Goal: Information Seeking & Learning: Compare options

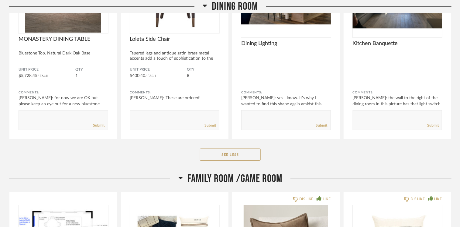
scroll to position [2071, 0]
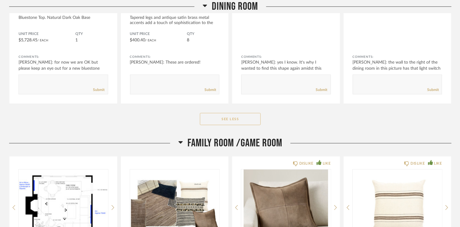
click at [242, 117] on button "See Less" at bounding box center [230, 119] width 61 height 12
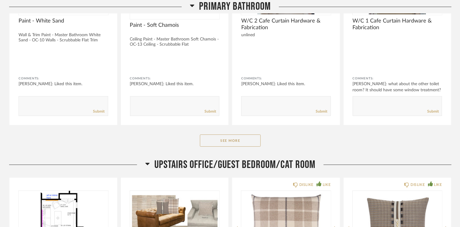
scroll to position [3445, 0]
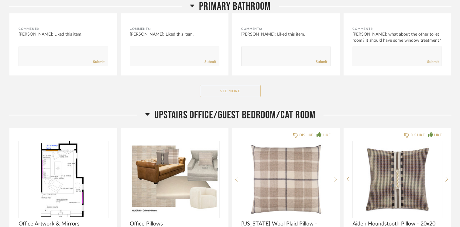
click at [215, 85] on button "See More" at bounding box center [230, 91] width 61 height 12
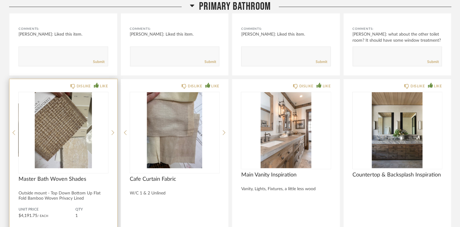
click at [69, 115] on img "0" at bounding box center [64, 130] width 90 height 76
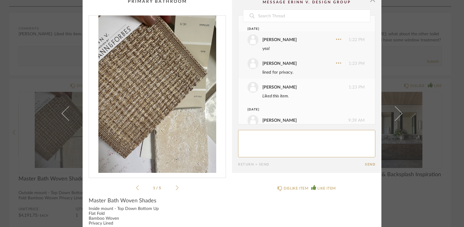
scroll to position [0, 0]
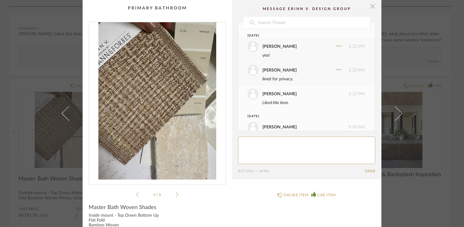
click at [370, 8] on span "button" at bounding box center [373, 6] width 12 height 12
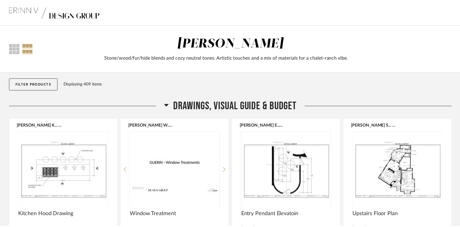
scroll to position [3445, 0]
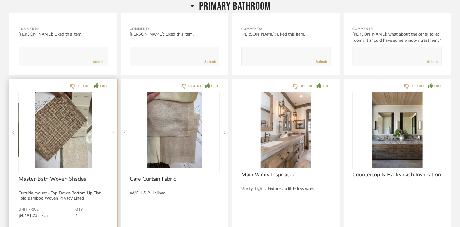
click at [32, 83] on div "DISLIKE LIKE" at bounding box center [64, 85] width 90 height 5
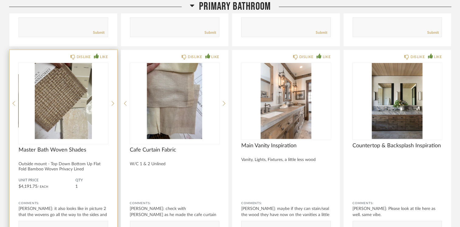
scroll to position [3476, 0]
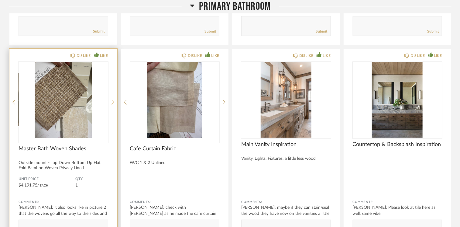
click at [112, 99] on icon at bounding box center [113, 101] width 3 height 5
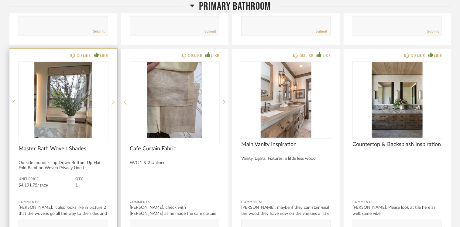
click at [112, 99] on icon at bounding box center [113, 101] width 3 height 5
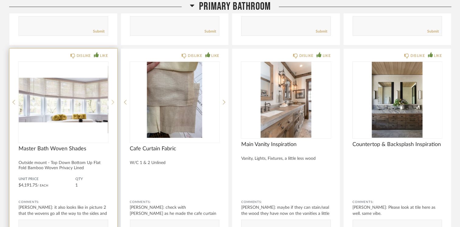
click at [112, 99] on icon at bounding box center [113, 101] width 3 height 5
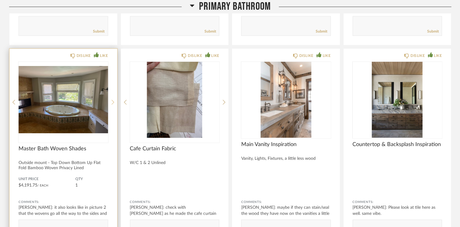
click at [112, 99] on icon at bounding box center [113, 101] width 3 height 5
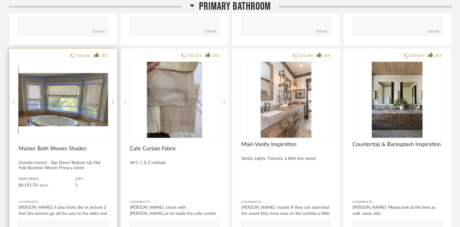
scroll to position [3506, 0]
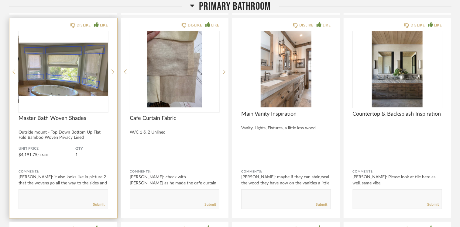
click at [13, 69] on icon at bounding box center [13, 71] width 3 height 5
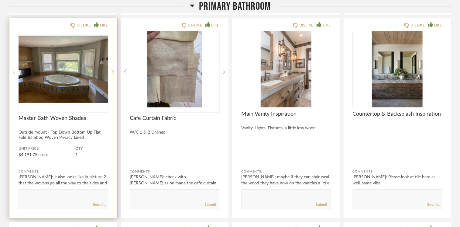
click at [12, 69] on icon at bounding box center [13, 71] width 3 height 5
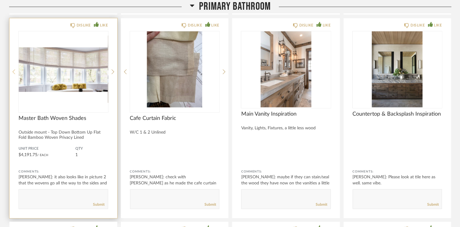
click at [12, 69] on icon at bounding box center [13, 71] width 3 height 5
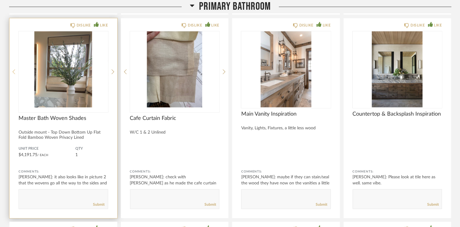
click at [12, 69] on icon at bounding box center [13, 71] width 3 height 5
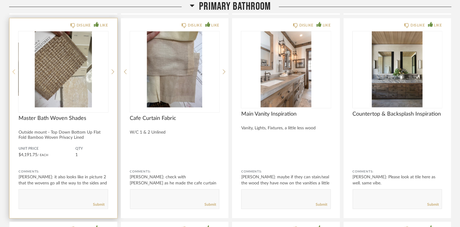
click at [12, 69] on icon at bounding box center [13, 71] width 3 height 5
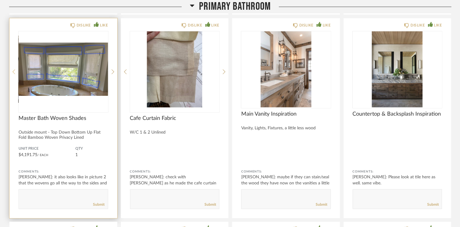
click at [12, 69] on icon at bounding box center [13, 71] width 3 height 5
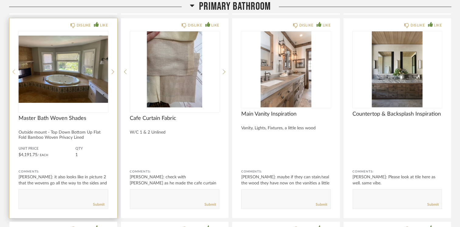
click at [12, 69] on icon at bounding box center [13, 71] width 3 height 5
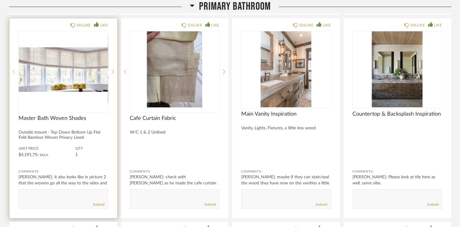
click at [12, 69] on icon at bounding box center [13, 71] width 3 height 5
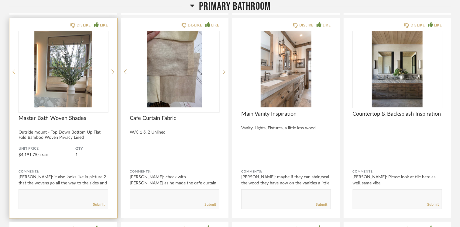
click at [12, 69] on icon at bounding box center [13, 71] width 3 height 5
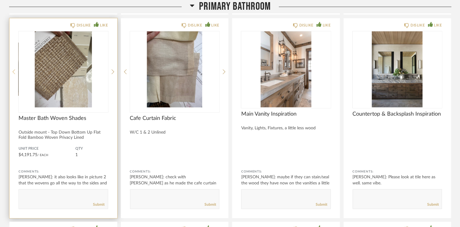
click at [12, 69] on icon at bounding box center [13, 71] width 3 height 5
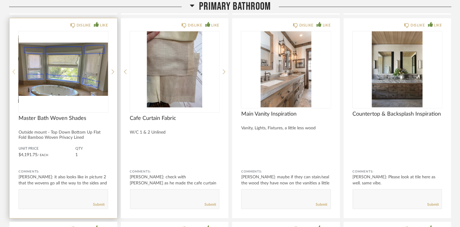
click at [12, 69] on icon at bounding box center [13, 71] width 3 height 5
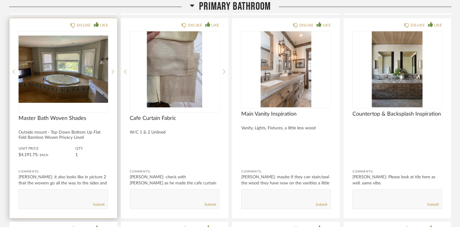
click at [38, 22] on div "DISLIKE LIKE" at bounding box center [64, 24] width 90 height 5
click at [52, 59] on img "3" at bounding box center [64, 69] width 90 height 76
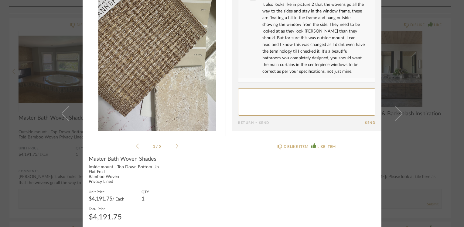
scroll to position [53, 0]
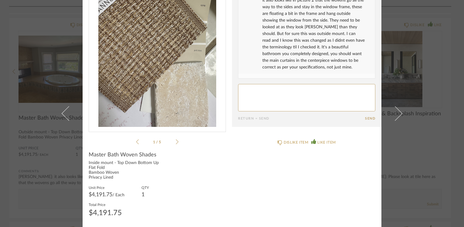
click at [176, 141] on icon at bounding box center [177, 141] width 3 height 5
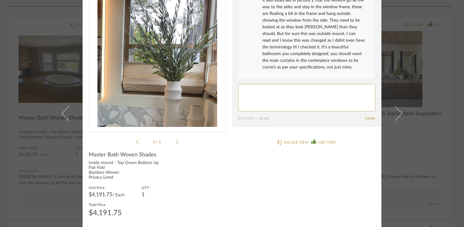
click at [176, 141] on icon at bounding box center [177, 141] width 3 height 5
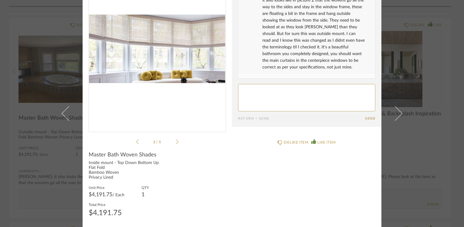
click at [176, 141] on icon at bounding box center [177, 141] width 3 height 5
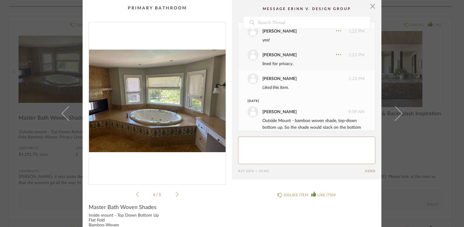
scroll to position [0, 0]
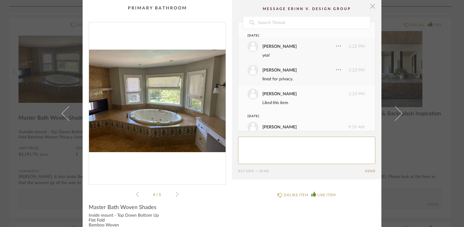
click at [370, 8] on span "button" at bounding box center [373, 6] width 12 height 12
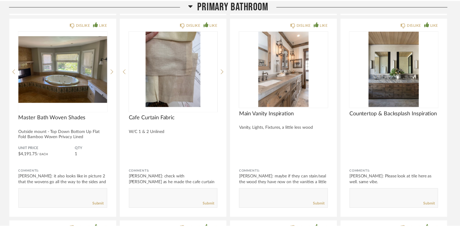
scroll to position [3506, 0]
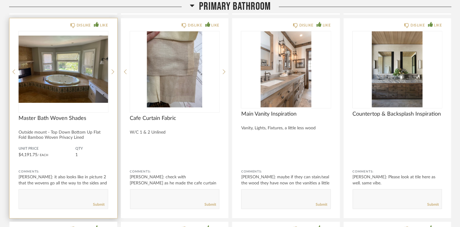
click at [114, 69] on div "DISLIKE LIKE Master Bath Woven Shades Outside mount - Top Down Bottom Up Flat F…" at bounding box center [63, 118] width 108 height 200
click at [113, 69] on icon at bounding box center [113, 71] width 3 height 5
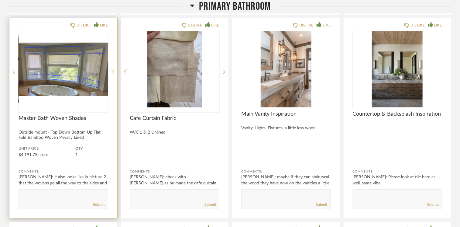
click at [113, 69] on icon at bounding box center [113, 71] width 3 height 5
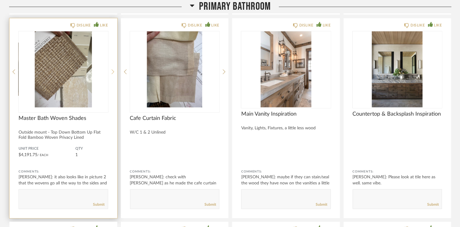
click at [113, 69] on icon at bounding box center [113, 71] width 3 height 5
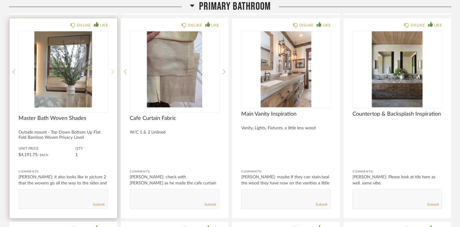
click at [113, 69] on icon at bounding box center [113, 71] width 3 height 5
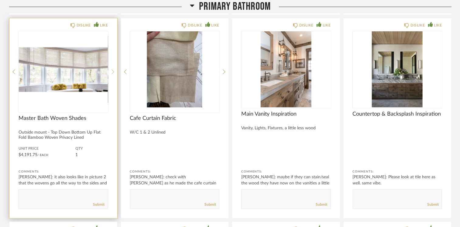
click at [113, 69] on icon at bounding box center [113, 71] width 3 height 5
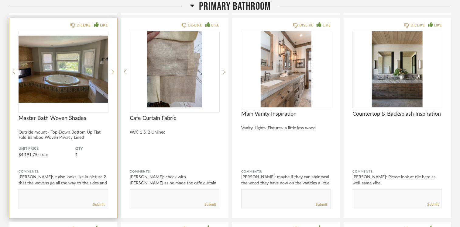
click at [113, 69] on icon at bounding box center [113, 71] width 3 height 5
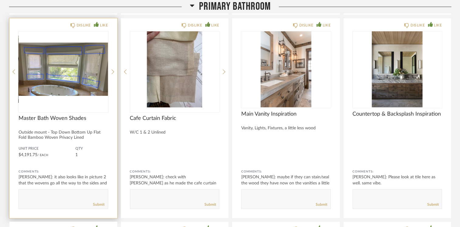
click at [42, 34] on img "4" at bounding box center [64, 69] width 90 height 76
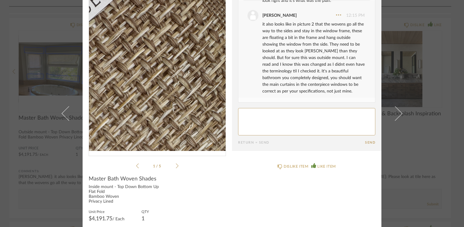
scroll to position [53, 0]
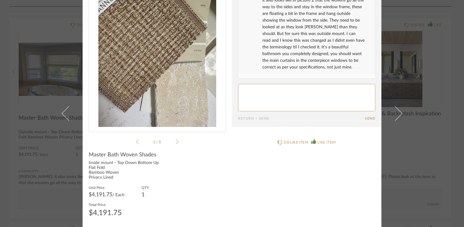
click at [176, 141] on icon at bounding box center [177, 141] width 3 height 5
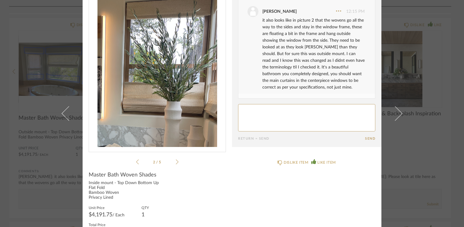
scroll to position [22, 0]
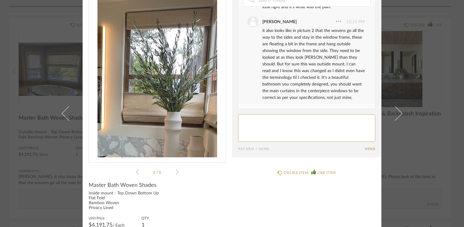
click at [176, 171] on icon at bounding box center [177, 172] width 3 height 5
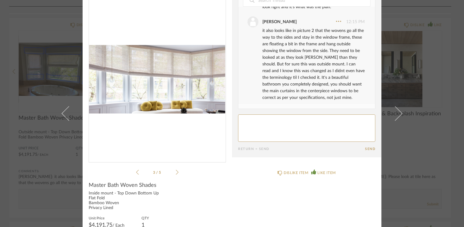
click at [176, 171] on icon at bounding box center [177, 172] width 3 height 5
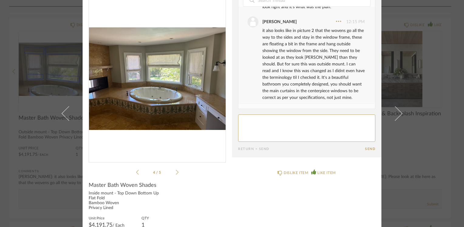
click at [176, 171] on icon at bounding box center [177, 172] width 3 height 5
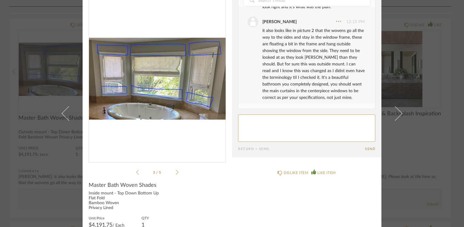
click at [176, 171] on icon at bounding box center [177, 172] width 3 height 5
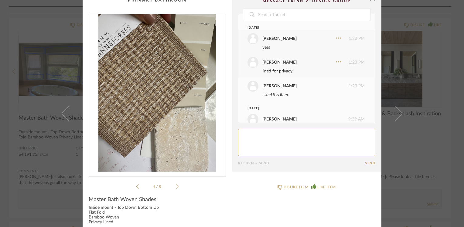
scroll to position [0, 0]
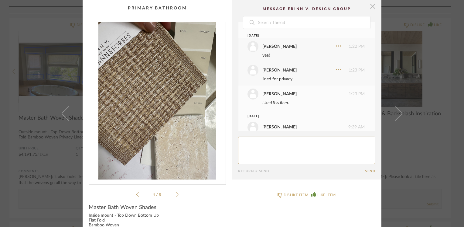
click at [371, 5] on span "button" at bounding box center [373, 6] width 12 height 12
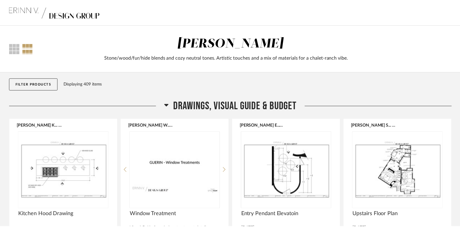
scroll to position [3506, 0]
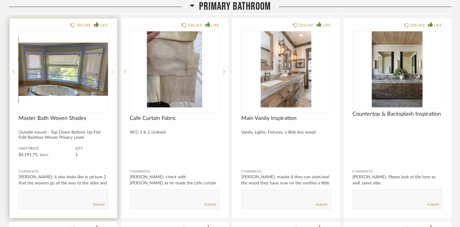
click at [113, 69] on icon at bounding box center [113, 71] width 3 height 5
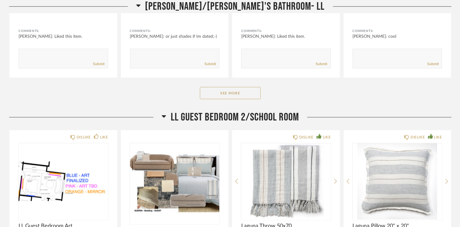
scroll to position [2321, 0]
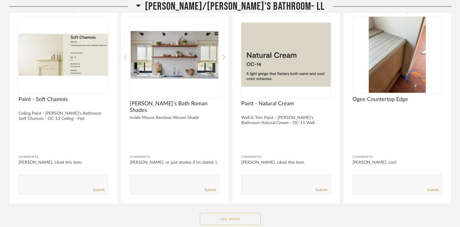
click at [228, 215] on button "See More" at bounding box center [230, 219] width 61 height 12
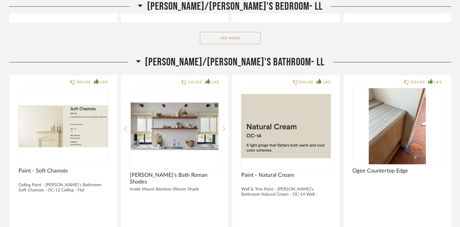
scroll to position [2158, 0]
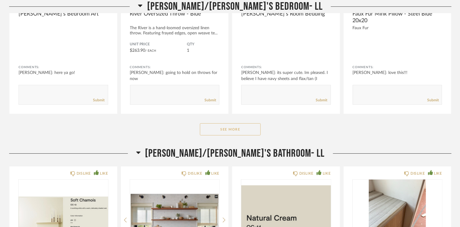
click at [208, 128] on button "See More" at bounding box center [230, 129] width 61 height 12
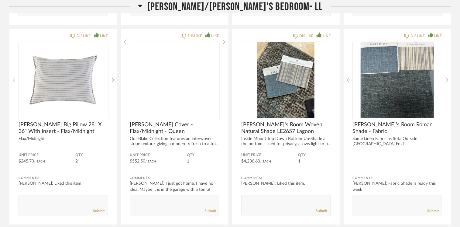
scroll to position [2466, 0]
